Goal: Task Accomplishment & Management: Complete application form

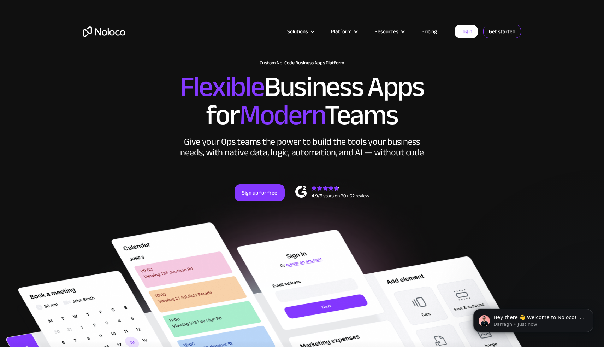
click at [0, 0] on link "Get started" at bounding box center [0, 0] width 0 height 0
click at [504, 33] on link "Get started" at bounding box center [502, 31] width 38 height 13
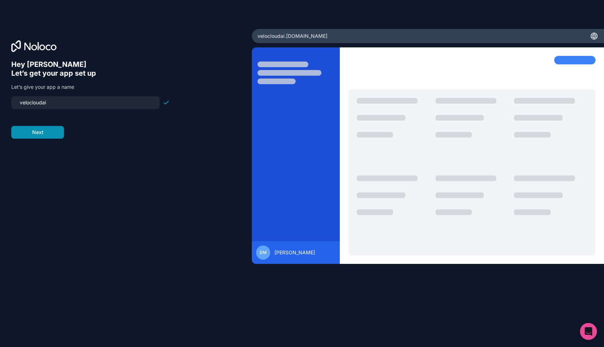
click at [35, 131] on button "Next" at bounding box center [37, 132] width 53 height 13
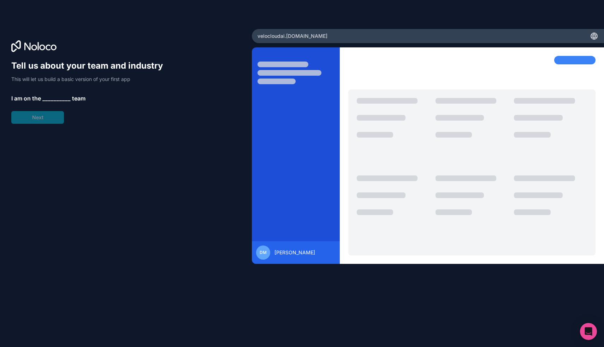
click at [60, 99] on span "__________" at bounding box center [56, 98] width 28 height 8
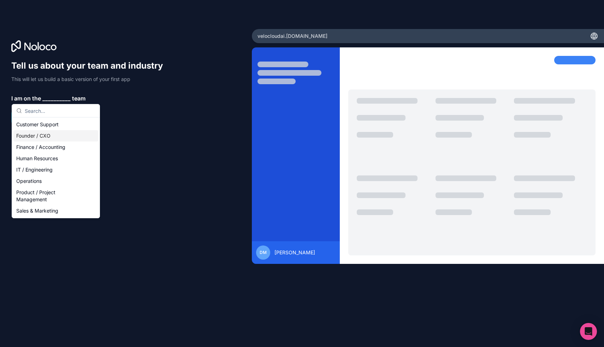
click at [52, 134] on div "Founder / CXO" at bounding box center [55, 135] width 85 height 11
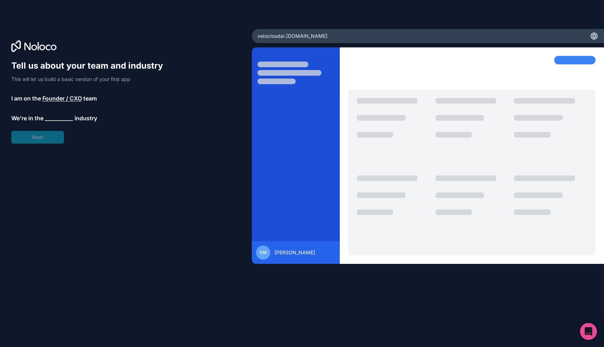
click at [49, 119] on span "__________" at bounding box center [59, 118] width 28 height 8
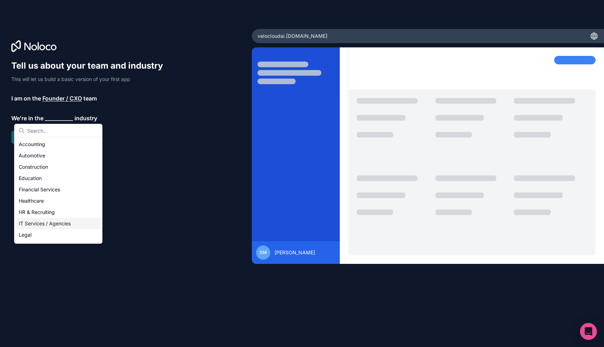
click at [40, 224] on div "IT Services / Agencies" at bounding box center [58, 223] width 85 height 11
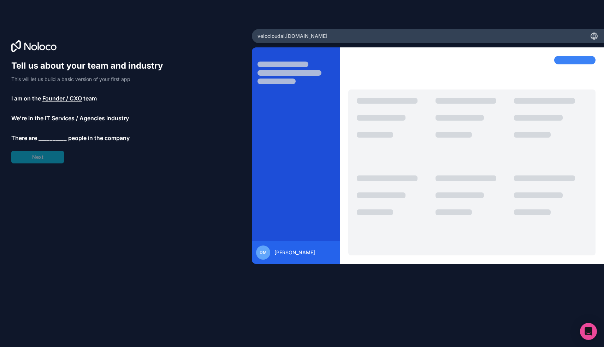
click at [53, 138] on span "__________" at bounding box center [53, 138] width 28 height 8
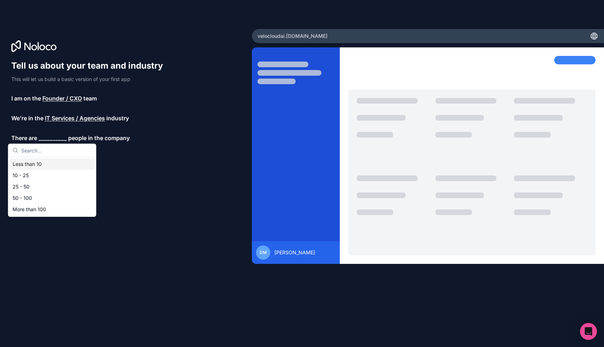
click at [46, 165] on div "Less than 10" at bounding box center [52, 163] width 85 height 11
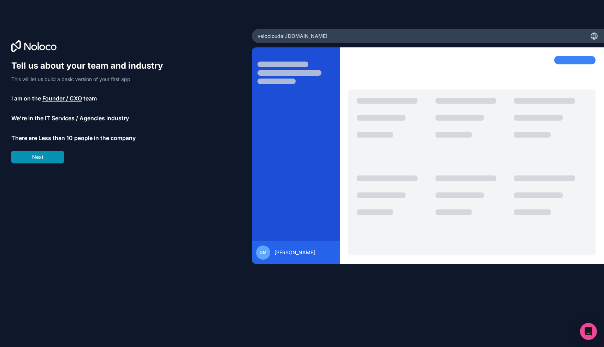
click at [44, 160] on button "Next" at bounding box center [37, 157] width 53 height 13
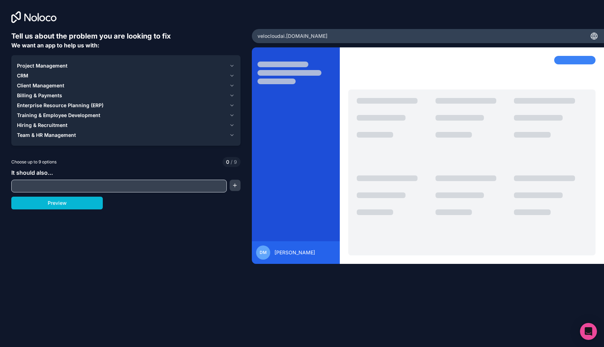
click at [65, 183] on input "text" at bounding box center [119, 186] width 212 height 10
type input "none"
click at [233, 74] on icon "button" at bounding box center [231, 76] width 5 height 6
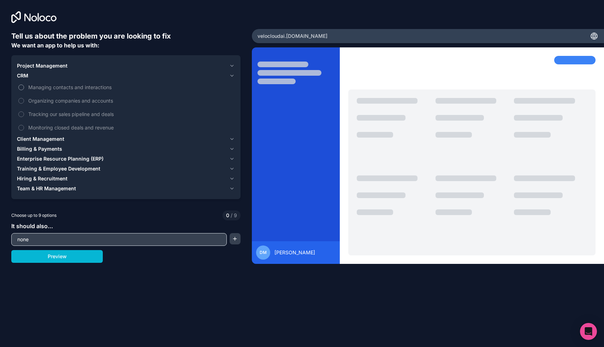
drag, startPoint x: 24, startPoint y: 88, endPoint x: 22, endPoint y: 101, distance: 12.5
click at [24, 89] on label "Managing contacts and interactions" at bounding box center [126, 87] width 218 height 13
click at [24, 89] on button "Managing contacts and interactions" at bounding box center [21, 87] width 6 height 6
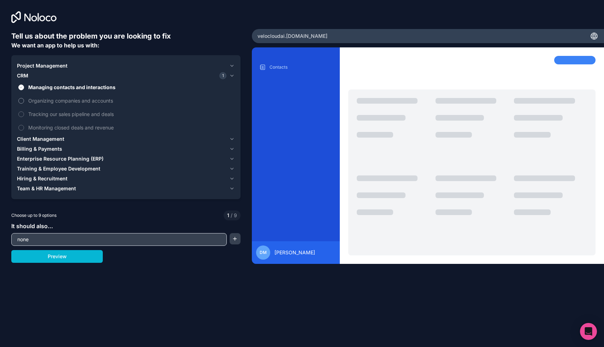
click at [22, 101] on button "Organizing companies and accounts" at bounding box center [21, 101] width 6 height 6
click at [20, 113] on button "Tracking our sales pipeline and deals" at bounding box center [21, 114] width 6 height 6
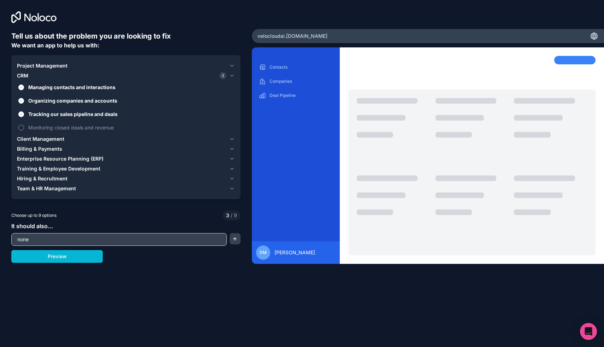
click at [20, 127] on button "Monitoring closed deals and revenue" at bounding box center [21, 128] width 6 height 6
click at [232, 77] on icon "button" at bounding box center [231, 76] width 5 height 6
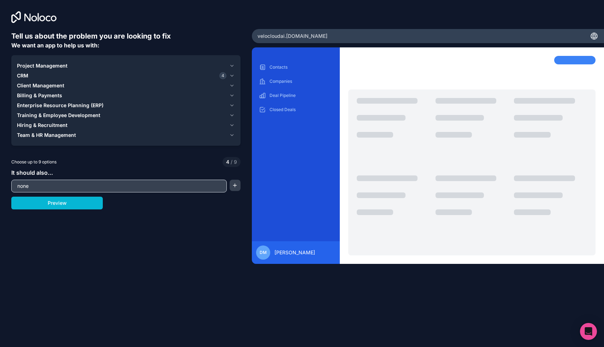
click at [235, 84] on icon "button" at bounding box center [231, 86] width 5 height 6
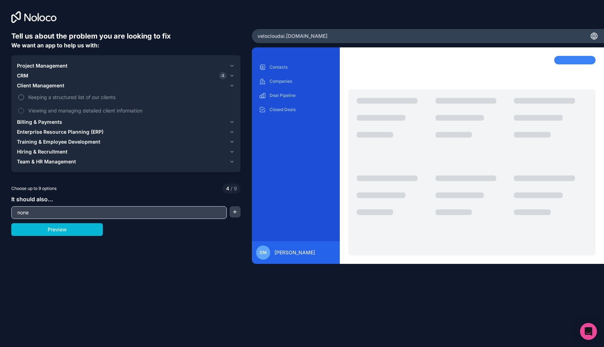
click at [30, 96] on span "Keeping a structured list of our clients" at bounding box center [130, 96] width 205 height 7
click at [24, 96] on button "Keeping a structured list of our clients" at bounding box center [21, 97] width 6 height 6
click at [24, 107] on label "Viewing and managing detailed client information" at bounding box center [126, 110] width 218 height 13
click at [24, 108] on button "Viewing and managing detailed client information" at bounding box center [21, 111] width 6 height 6
click at [60, 123] on span "Billing & Payments" at bounding box center [39, 121] width 45 height 7
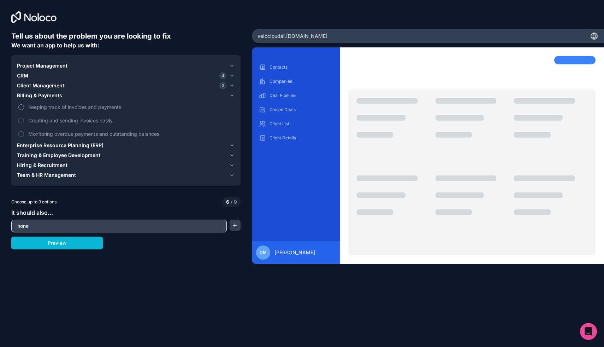
click at [26, 105] on label "Keeping track of invoices and payments" at bounding box center [126, 106] width 218 height 13
click at [24, 105] on button "Keeping track of invoices and payments" at bounding box center [21, 107] width 6 height 6
click at [22, 118] on label "Creating and sending invoices easily" at bounding box center [126, 120] width 218 height 13
click at [22, 118] on button "Creating and sending invoices easily" at bounding box center [21, 121] width 6 height 6
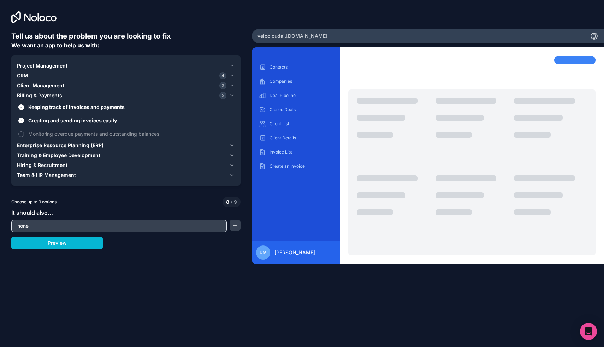
drag, startPoint x: 24, startPoint y: 131, endPoint x: 25, endPoint y: 141, distance: 10.3
click at [24, 131] on label "Monitoring overdue payments and outstanding balances" at bounding box center [126, 133] width 218 height 13
click at [24, 131] on button "Monitoring overdue payments and outstanding balances" at bounding box center [21, 134] width 6 height 6
click at [27, 147] on span "Enterprise Resource Planning (ERP)" at bounding box center [60, 145] width 87 height 7
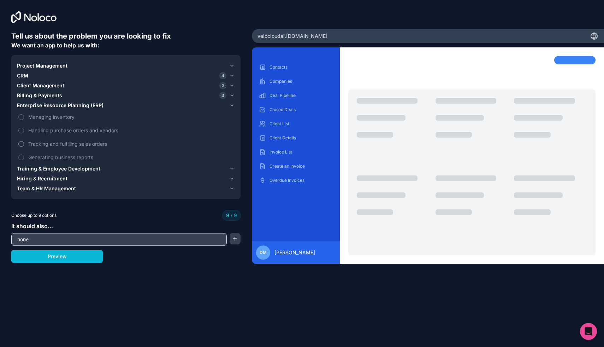
click at [23, 152] on label "Generating business reports" at bounding box center [126, 157] width 218 height 13
click at [20, 121] on label "Managing inventory" at bounding box center [126, 116] width 218 height 13
click at [20, 125] on label "Handling purchase orders and vendors" at bounding box center [126, 130] width 218 height 13
drag, startPoint x: 21, startPoint y: 134, endPoint x: 24, endPoint y: 146, distance: 11.8
click at [22, 136] on label "Handling purchase orders and vendors" at bounding box center [126, 130] width 218 height 13
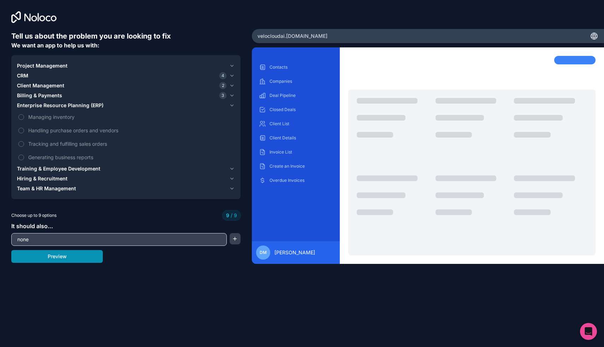
click at [56, 259] on button "Preview" at bounding box center [57, 256] width 92 height 13
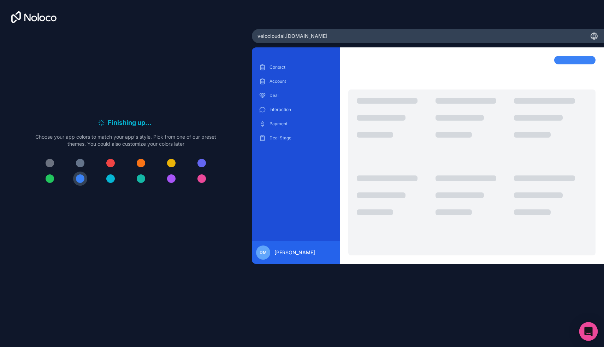
click at [589, 326] on div "Open Intercom Messenger" at bounding box center [589, 331] width 19 height 19
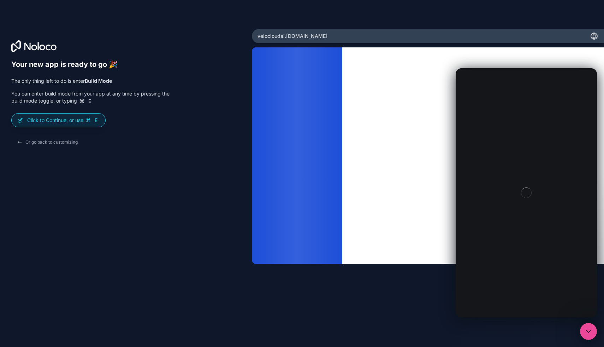
click at [129, 148] on div "Or go back to customizing" at bounding box center [90, 142] width 158 height 13
click at [84, 124] on div "Click to Continue, or use E" at bounding box center [59, 119] width 94 height 13
click at [81, 119] on p "Click to Continue, or use E" at bounding box center [63, 120] width 72 height 7
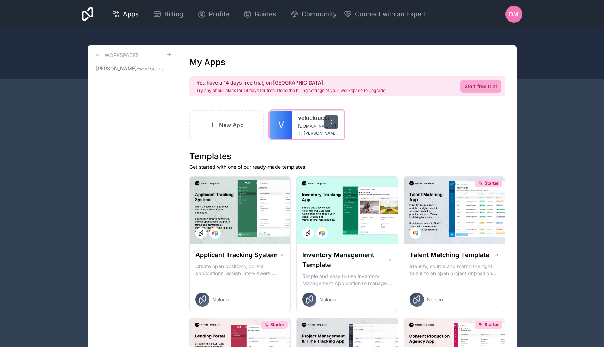
click at [334, 120] on icon at bounding box center [332, 122] width 6 height 6
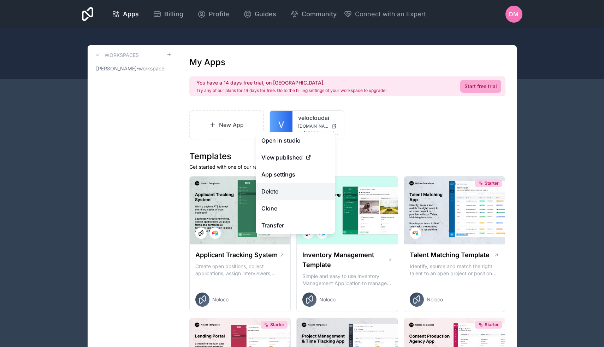
click at [292, 193] on button "Delete" at bounding box center [295, 191] width 79 height 17
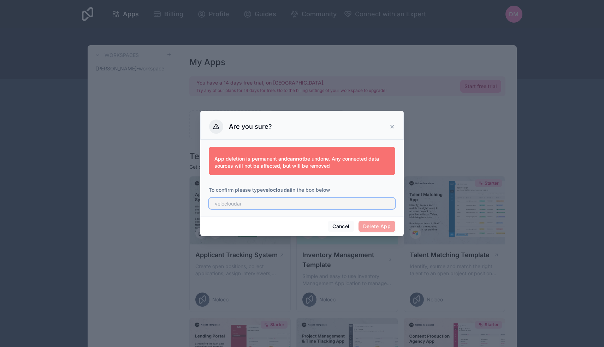
click at [312, 204] on input "text" at bounding box center [302, 203] width 187 height 11
type input "velocloudai"
click at [385, 227] on button "Delete App" at bounding box center [377, 225] width 37 height 11
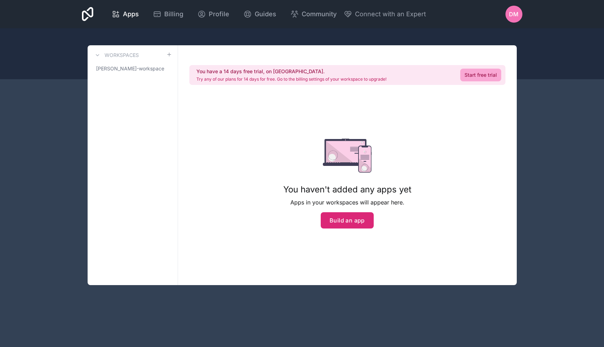
click at [348, 222] on button "Build an app" at bounding box center [347, 220] width 53 height 16
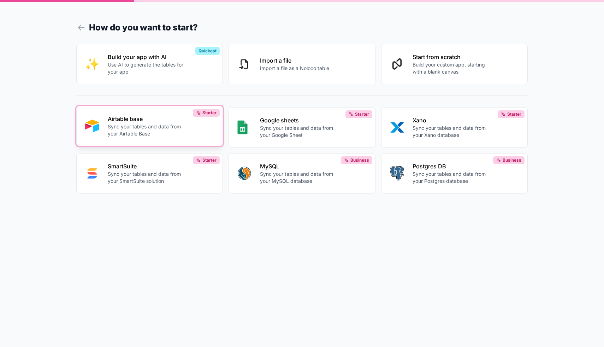
click at [161, 131] on p "Sync your tables and data from your Airtable Base" at bounding box center [147, 130] width 78 height 14
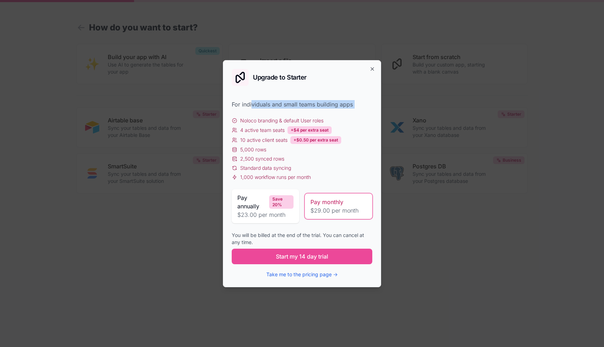
drag, startPoint x: 252, startPoint y: 106, endPoint x: 331, endPoint y: 110, distance: 78.6
click at [331, 110] on div "For individuals and small teams building apps Noloco branding & default User ro…" at bounding box center [302, 189] width 141 height 178
drag, startPoint x: 243, startPoint y: 122, endPoint x: 287, endPoint y: 125, distance: 43.6
click at [287, 125] on div "Noloco branding & default User roles 4 active team seats +$4 per extra seat 10 …" at bounding box center [302, 149] width 141 height 64
drag, startPoint x: 243, startPoint y: 131, endPoint x: 270, endPoint y: 135, distance: 27.4
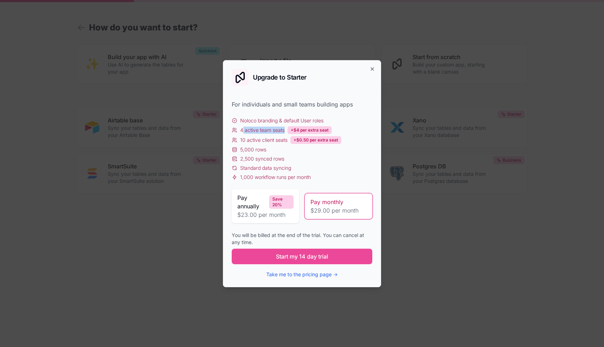
click at [270, 135] on div "Noloco branding & default User roles 4 active team seats +$4 per extra seat 10 …" at bounding box center [302, 149] width 141 height 64
click at [308, 151] on div "5,000 rows" at bounding box center [302, 149] width 141 height 7
click at [372, 69] on icon "button" at bounding box center [373, 69] width 6 height 6
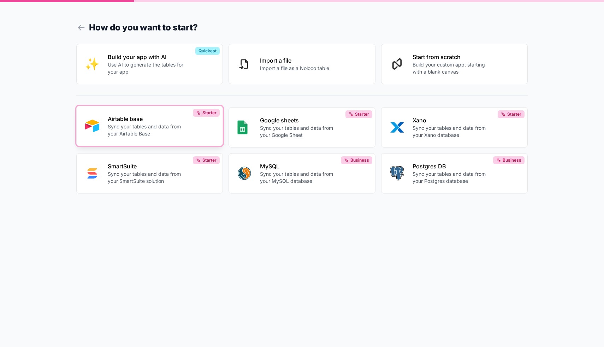
click at [181, 130] on p "Sync your tables and data from your Airtable Base" at bounding box center [147, 130] width 78 height 14
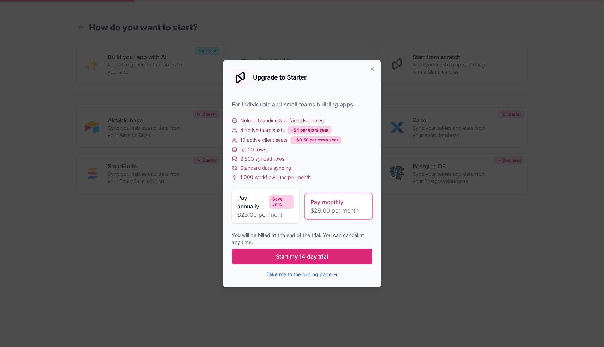
click at [308, 257] on span "Start my 14 day trial" at bounding box center [302, 256] width 52 height 8
